Goal: Complete application form

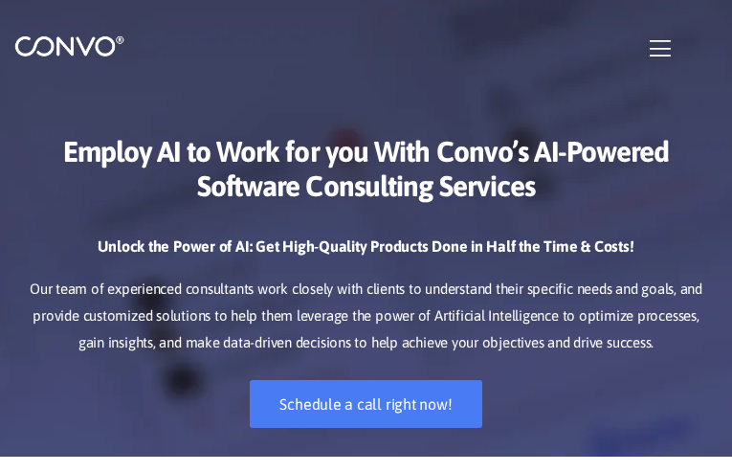
checkbox input"] "false"
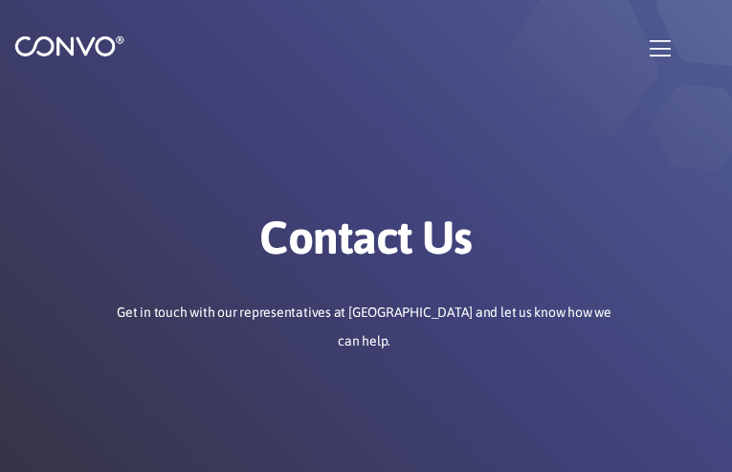
type input "QMQXkiBLYauNvzOU"
type input "[EMAIL_ADDRESS][DOMAIN_NAME]"
type input "FSxxPIxmOb"
type input "tEQTawyzXJsu"
type input "uvhClIfIDo"
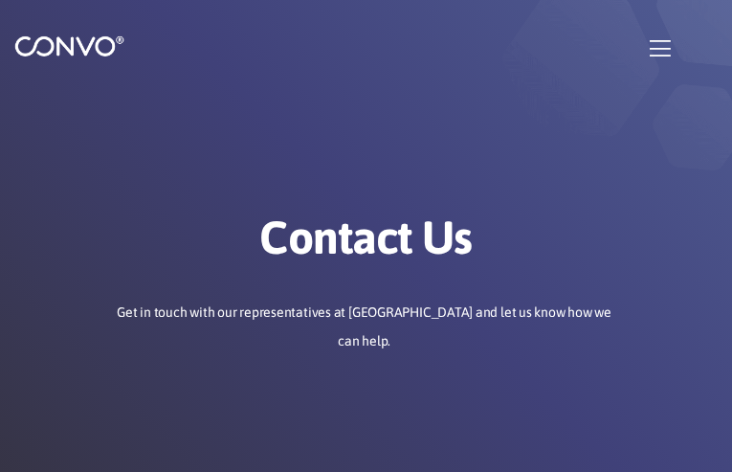
checkbox input"] "false"
type input "aBZqxcKLxBBql"
type input "[EMAIL_ADDRESS][DOMAIN_NAME]"
type input "ULFHmrjXbcQ"
type input "nTtHkhjd"
